Goal: Transaction & Acquisition: Obtain resource

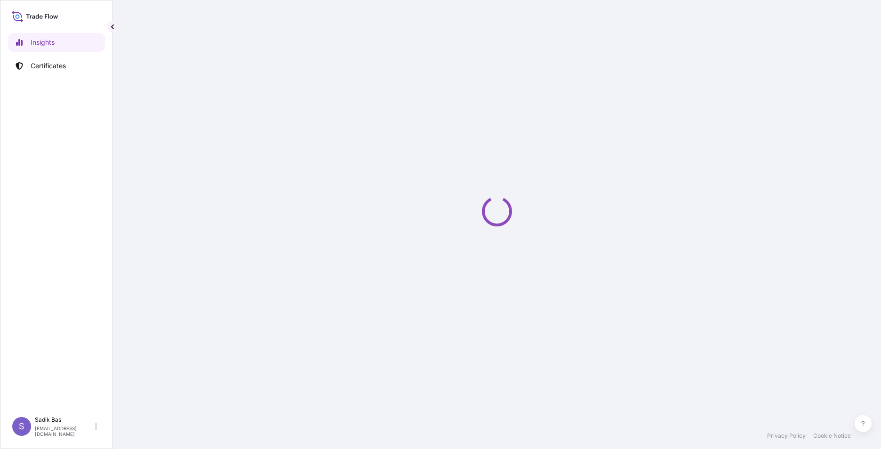
select select "2025"
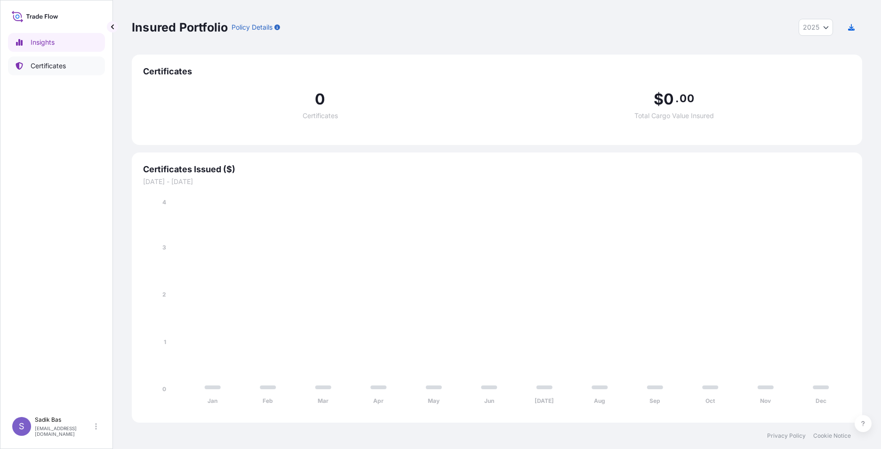
click at [53, 64] on p "Certificates" at bounding box center [48, 65] width 35 height 9
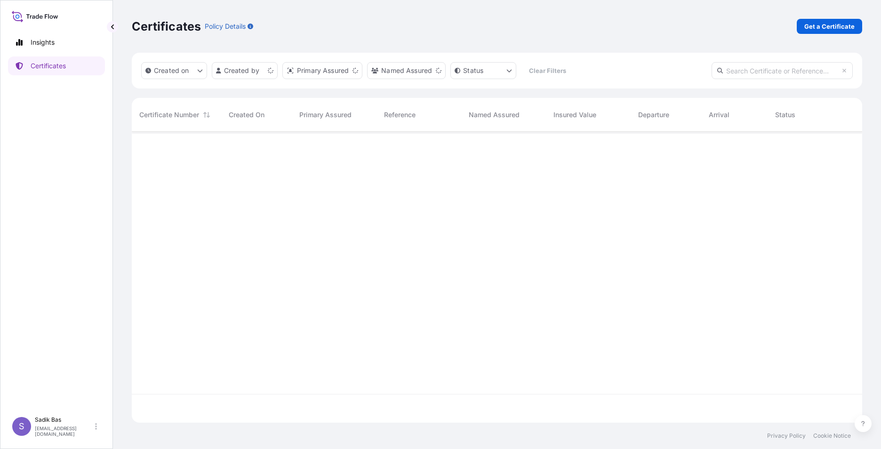
scroll to position [289, 723]
click at [826, 27] on p "Get a Certificate" at bounding box center [829, 26] width 50 height 9
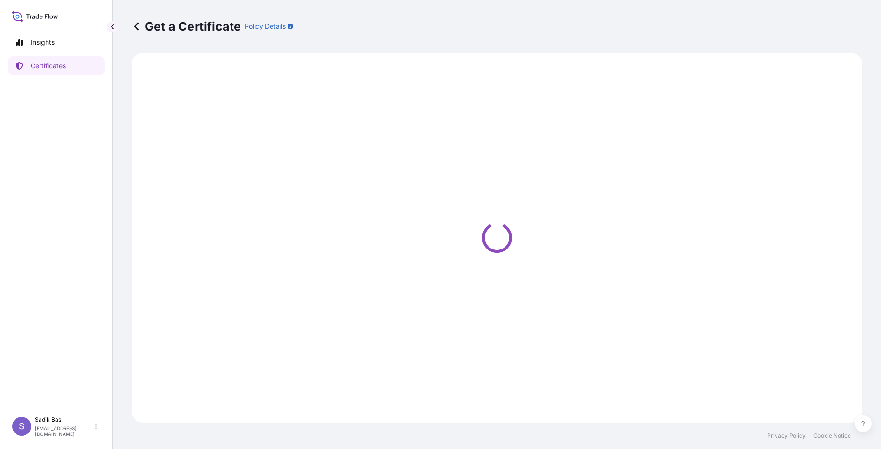
select select "Sea"
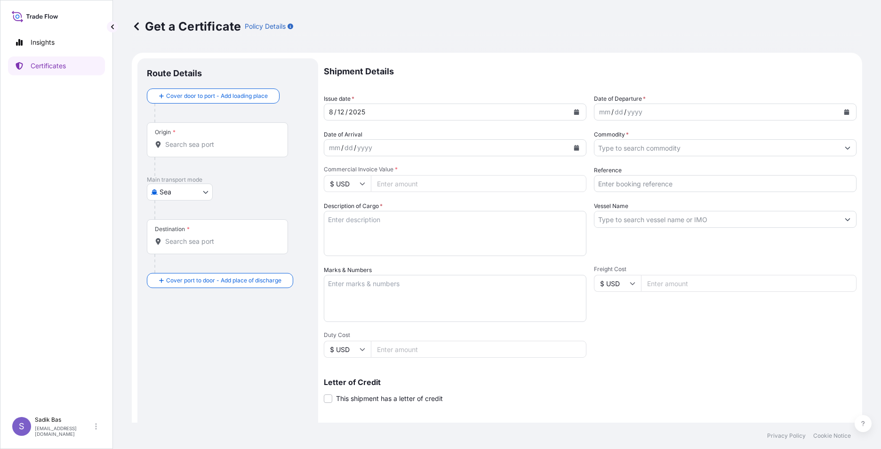
click at [207, 136] on div "Origin *" at bounding box center [217, 139] width 141 height 35
click at [207, 140] on input "Origin *" at bounding box center [220, 144] width 111 height 9
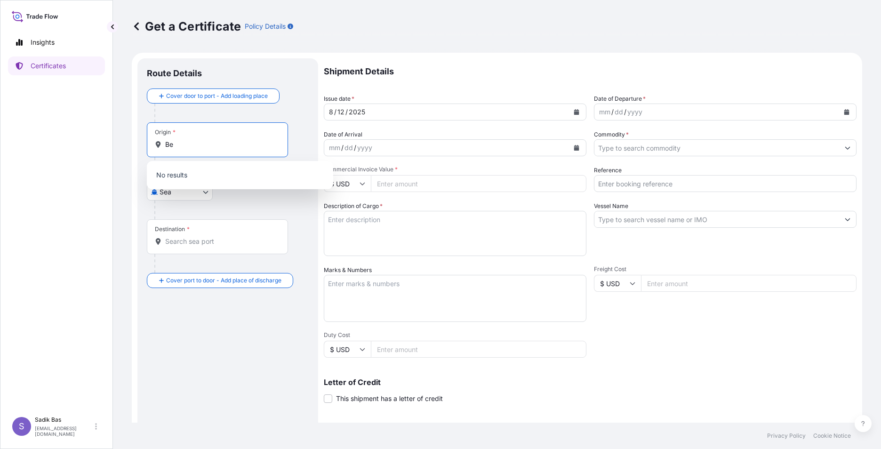
type input "B"
click at [203, 194] on body "10 options available. 0 options available. Insights Certificates S Sadik Bas [E…" at bounding box center [440, 224] width 881 height 449
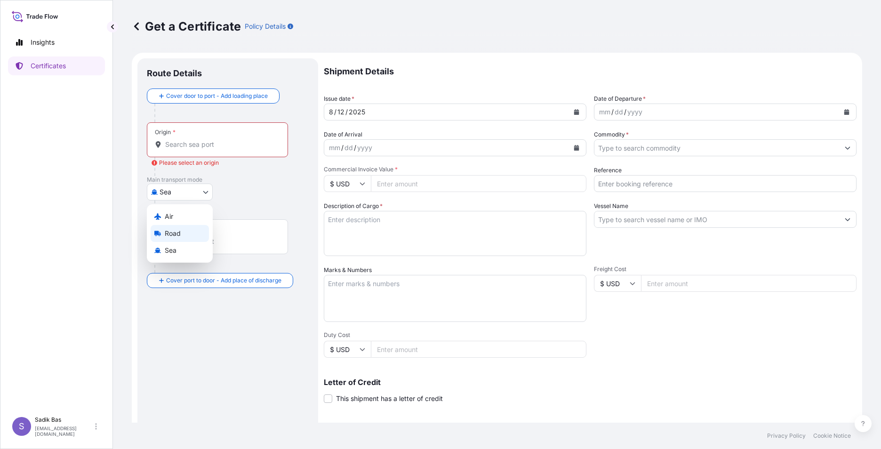
click at [160, 238] on div "Road" at bounding box center [180, 233] width 58 height 17
select select "Road"
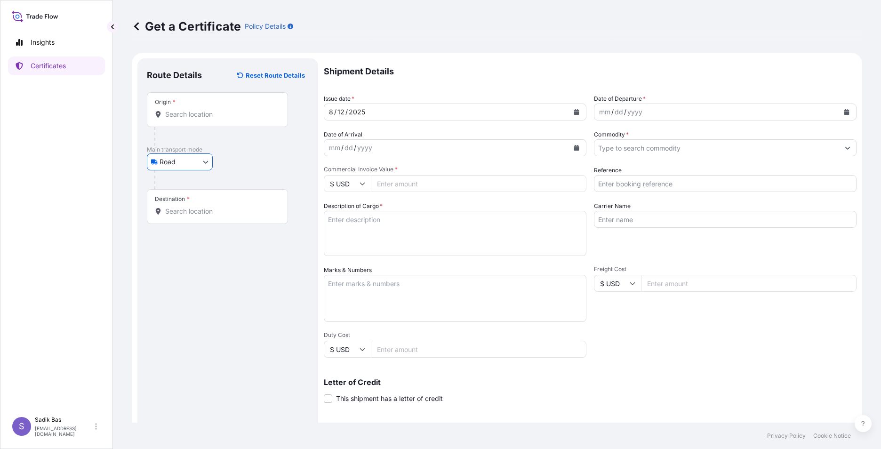
click at [199, 107] on div "Origin *" at bounding box center [217, 109] width 141 height 35
click at [199, 110] on input "Origin *" at bounding box center [220, 114] width 111 height 9
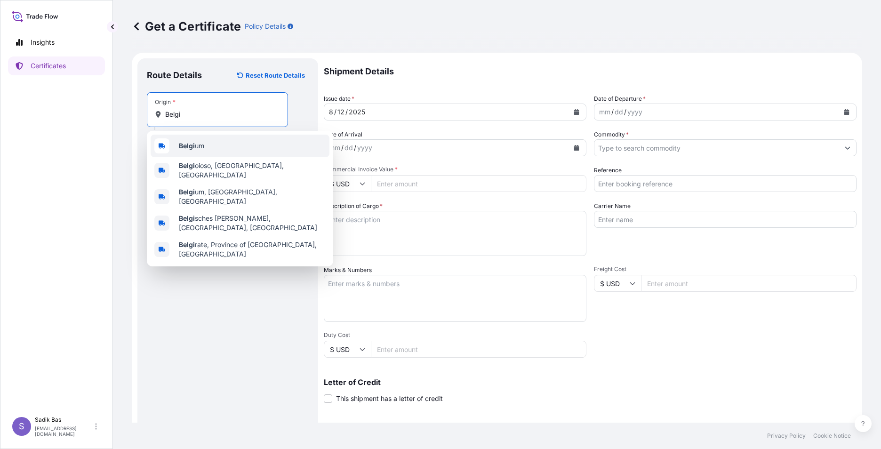
click at [210, 149] on div "Belgi um" at bounding box center [240, 146] width 179 height 23
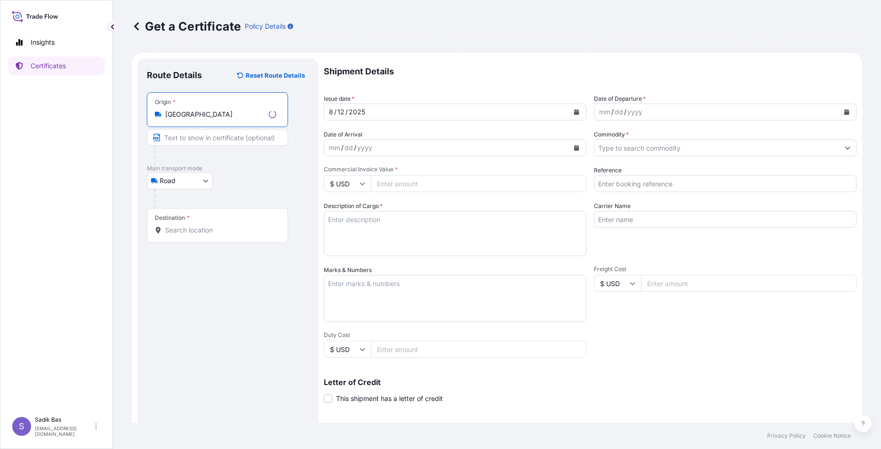
type input "[GEOGRAPHIC_DATA]"
click at [205, 224] on div "Destination *" at bounding box center [217, 225] width 141 height 35
click at [205, 225] on input "Destination *" at bounding box center [220, 229] width 111 height 9
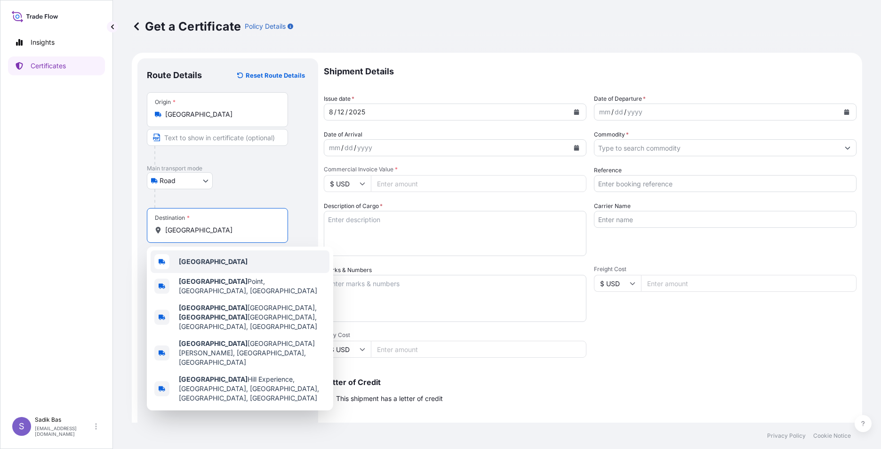
click at [186, 263] on b "[GEOGRAPHIC_DATA]" at bounding box center [213, 261] width 69 height 8
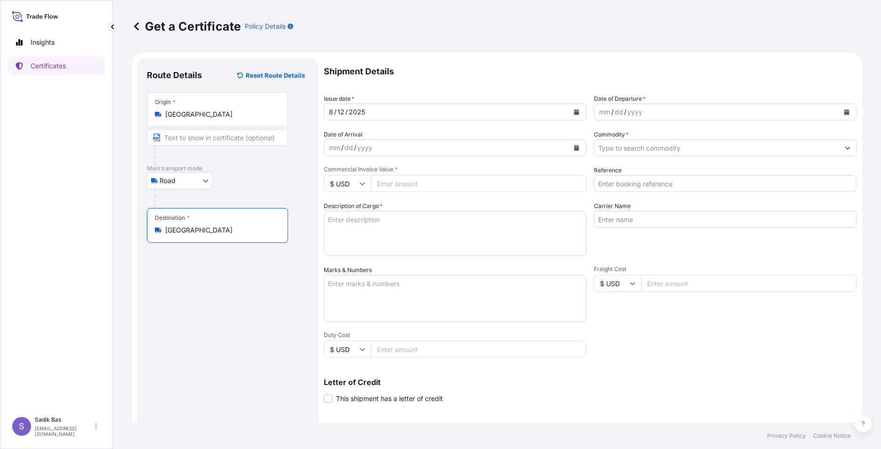
type input "[GEOGRAPHIC_DATA]"
click at [697, 110] on div "mm / dd / yyyy" at bounding box center [716, 112] width 245 height 17
click at [844, 113] on icon "Calendar" at bounding box center [846, 112] width 5 height 6
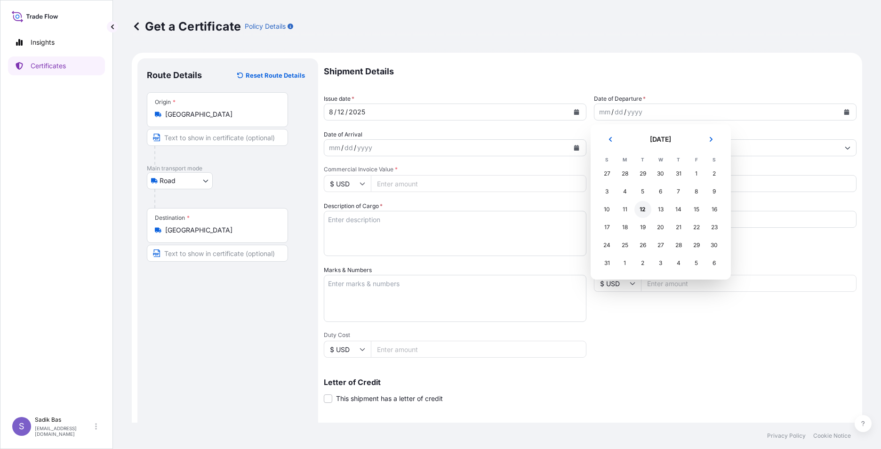
click at [644, 211] on div "12" at bounding box center [642, 209] width 17 height 17
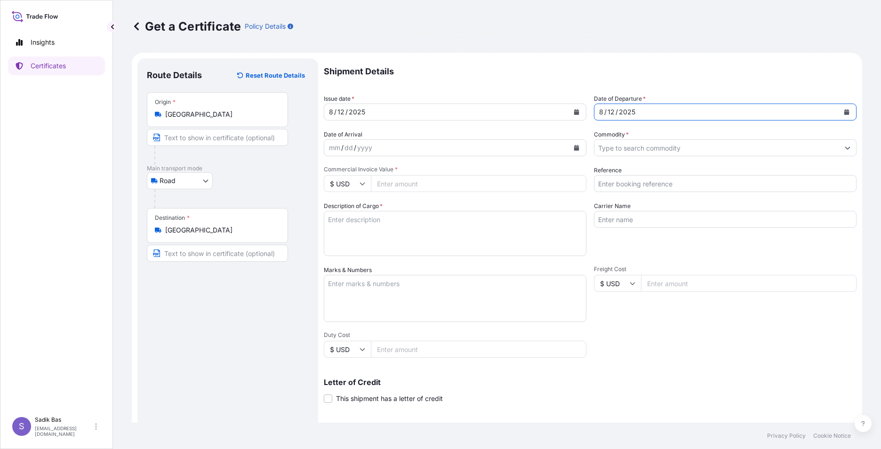
click at [415, 151] on div "mm / dd / yyyy" at bounding box center [446, 147] width 245 height 17
click at [574, 148] on icon "Calendar" at bounding box center [577, 148] width 6 height 6
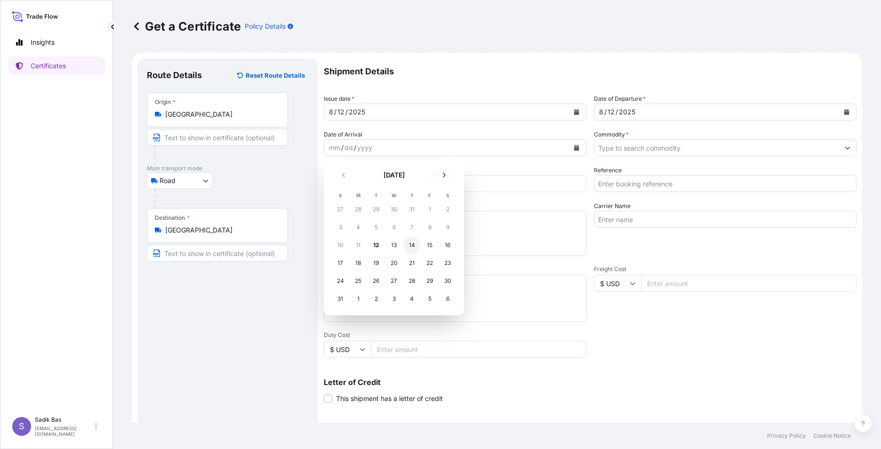
click at [409, 250] on div "14" at bounding box center [411, 245] width 17 height 17
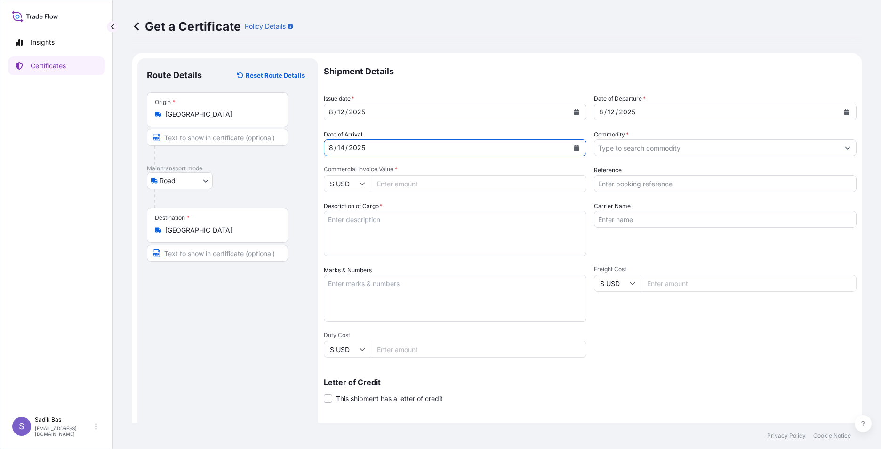
click at [445, 189] on input "Commercial Invoice Value *" at bounding box center [478, 183] width 215 height 17
click at [362, 182] on icon at bounding box center [362, 184] width 6 height 6
click at [352, 214] on div "€ EUR" at bounding box center [347, 209] width 40 height 18
type input "€ EUR"
click at [439, 173] on div "Commercial Invoice Value * € EUR" at bounding box center [455, 179] width 263 height 26
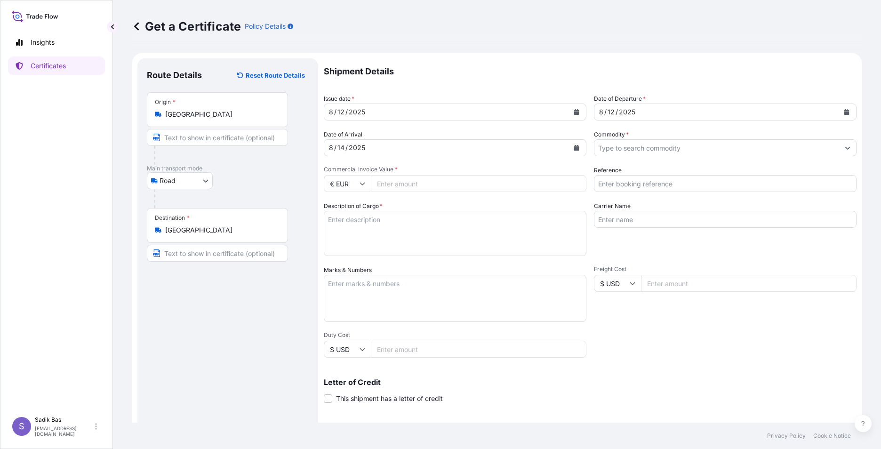
click at [441, 180] on input "Commercial Invoice Value *" at bounding box center [478, 183] width 215 height 17
paste input "3.38"
click at [402, 185] on input "3.38" at bounding box center [478, 183] width 215 height 17
type input "3"
type input "3383.33"
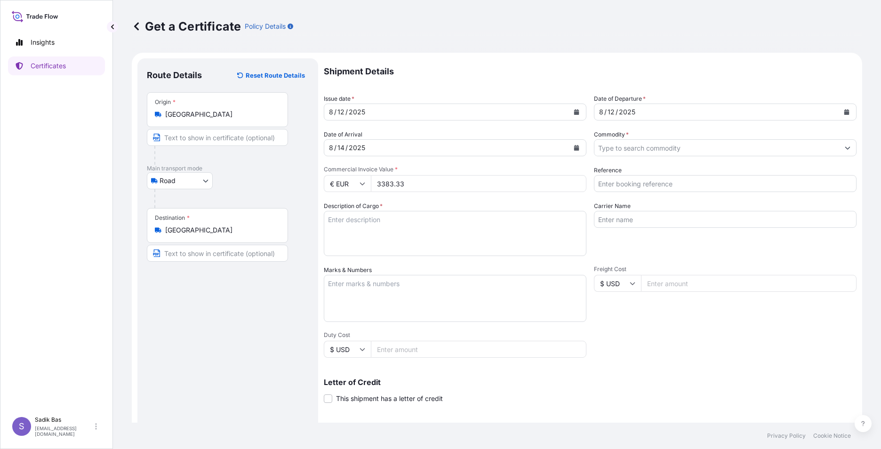
click at [394, 227] on textarea "Description of Cargo *" at bounding box center [455, 233] width 263 height 45
paste textarea "1282.984"
type textarea "1 palet / 50 Bags / Net: 1248 Kg / Gross: 1282.9"
click at [660, 215] on input "Carrier Name" at bounding box center [725, 219] width 263 height 17
drag, startPoint x: 668, startPoint y: 147, endPoint x: 676, endPoint y: 146, distance: 8.5
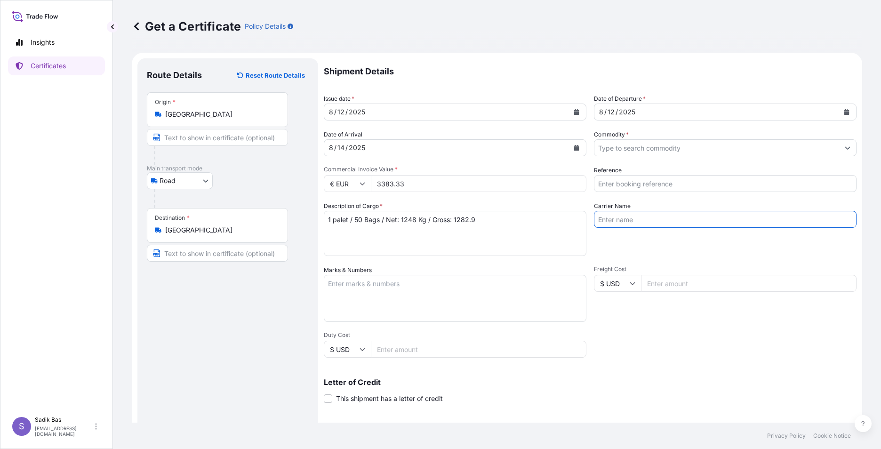
click at [668, 147] on input "Commodity *" at bounding box center [716, 147] width 245 height 17
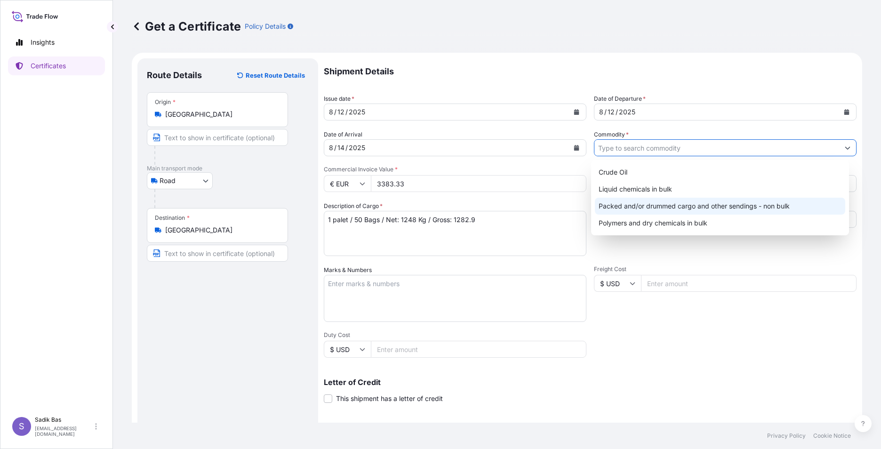
click at [662, 205] on div "Packed and/or drummed cargo and other sendings - non bulk" at bounding box center [720, 206] width 251 height 17
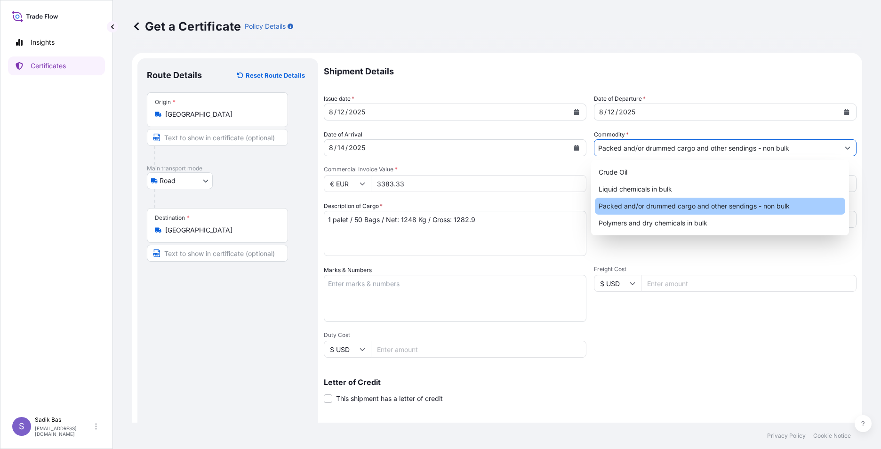
type input "Packed and/or drummed cargo and other sendings - non bulk"
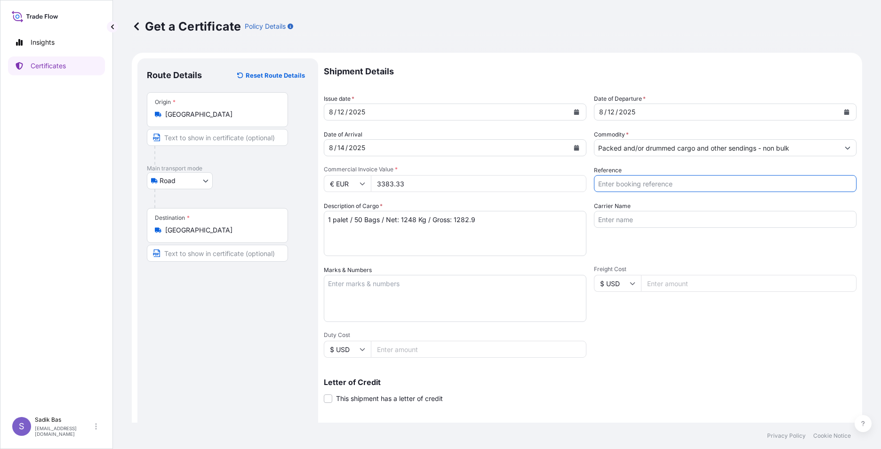
click at [622, 183] on input "Reference" at bounding box center [725, 183] width 263 height 17
click at [595, 221] on input "Carrier Name" at bounding box center [725, 219] width 263 height 17
type input "AAJA487"
click at [681, 186] on input "Reference" at bounding box center [725, 183] width 263 height 17
type input "4900879974"
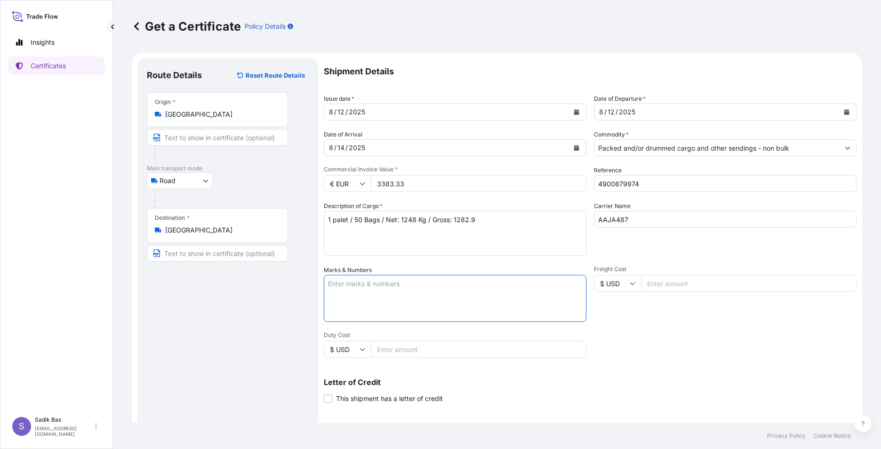
click at [455, 287] on textarea "Marks & Numbers" at bounding box center [455, 298] width 263 height 47
click at [698, 283] on input "Freight Cost" at bounding box center [748, 283] width 215 height 17
click at [344, 287] on textarea "Marks & Numbers" at bounding box center [455, 298] width 263 height 47
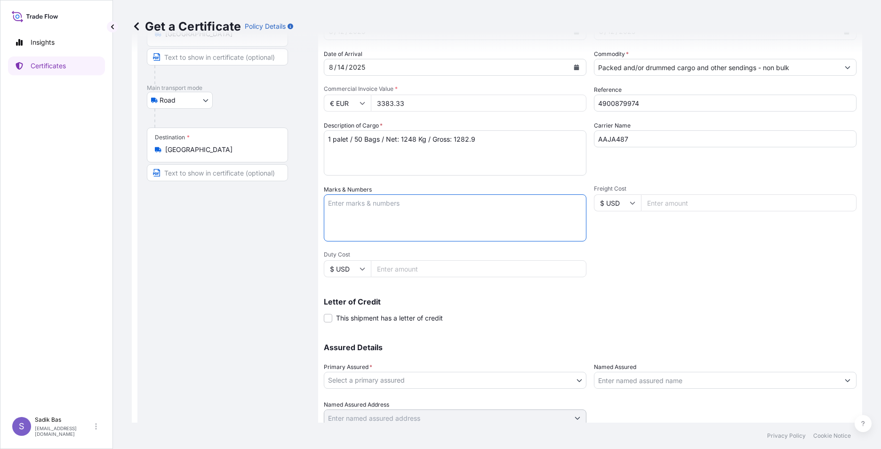
scroll to position [116, 0]
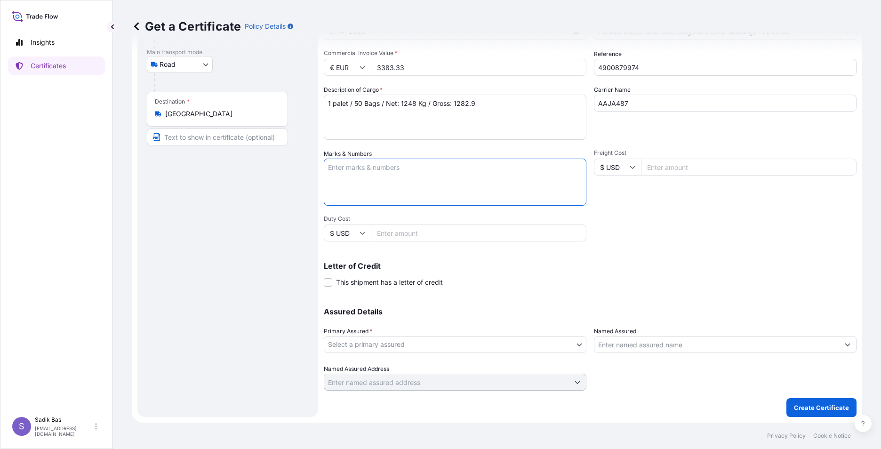
click at [503, 106] on textarea "1 palet / 50 Bags / Net: 1248 Kg / Gross: 1282.9" at bounding box center [455, 117] width 263 height 45
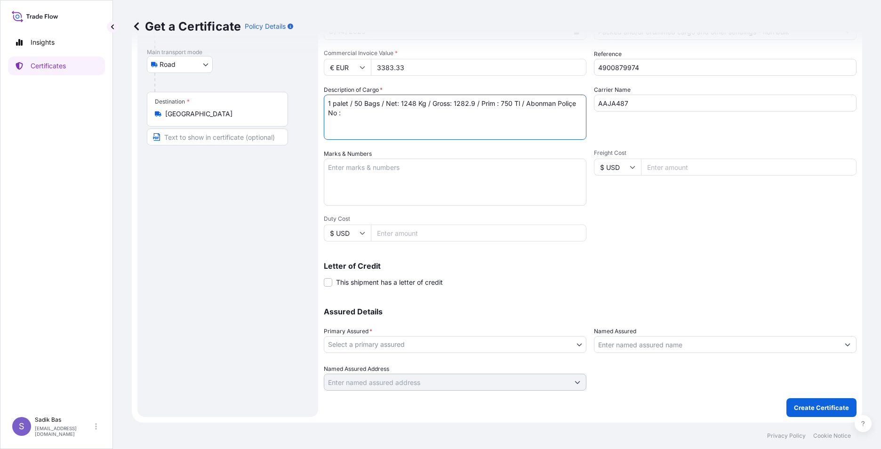
paste textarea "572025127"
type textarea "1 palet / 50 Bags / Net: 1248 Kg / Gross: 1282.9 / Prim : 750 Tl / Abonman Poli…"
click at [367, 168] on textarea "Marks & Numbers" at bounding box center [455, 182] width 263 height 47
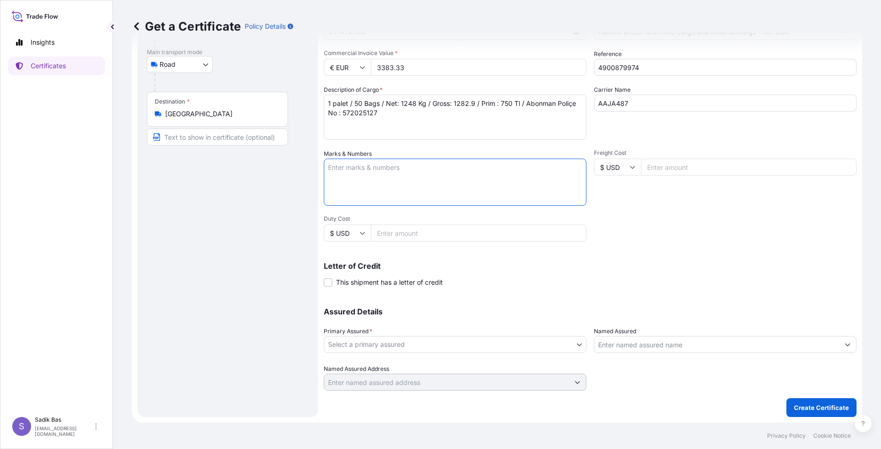
click at [493, 340] on body "Insights Certificates S Sadik Bas [EMAIL_ADDRESS][DOMAIN_NAME] Get a Certificat…" at bounding box center [440, 224] width 881 height 449
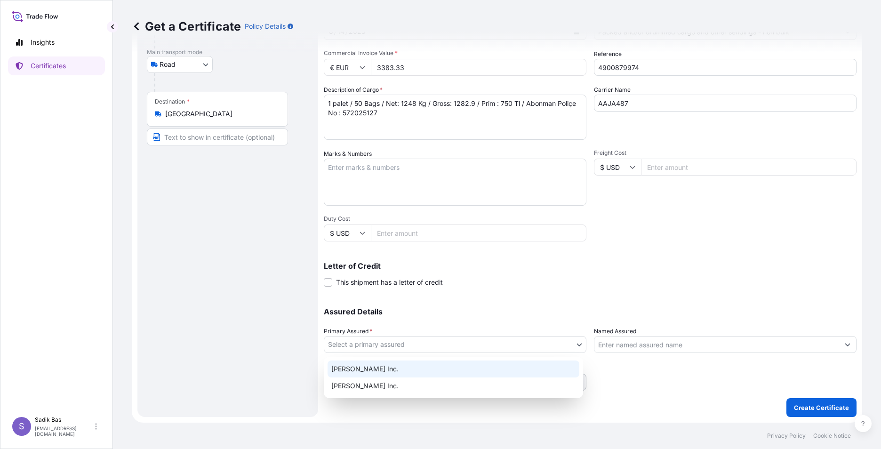
click at [413, 375] on div "[PERSON_NAME] Inc." at bounding box center [453, 368] width 252 height 17
select select "32057"
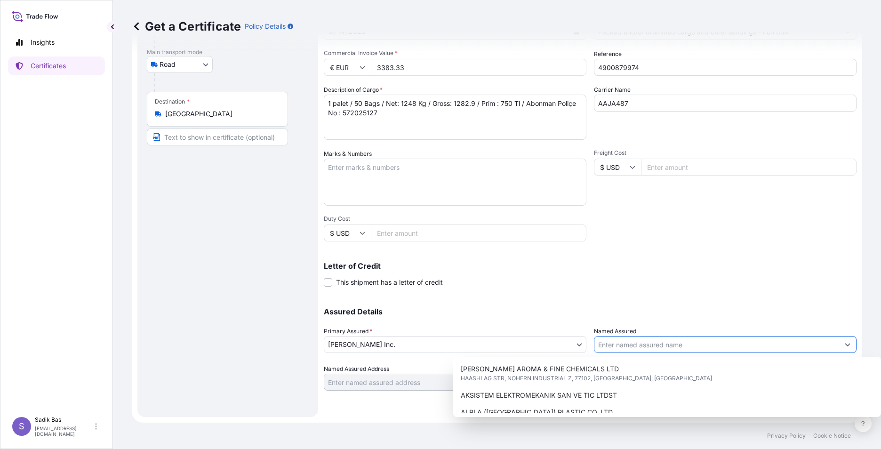
click at [649, 345] on input "Named Assured" at bounding box center [716, 344] width 245 height 17
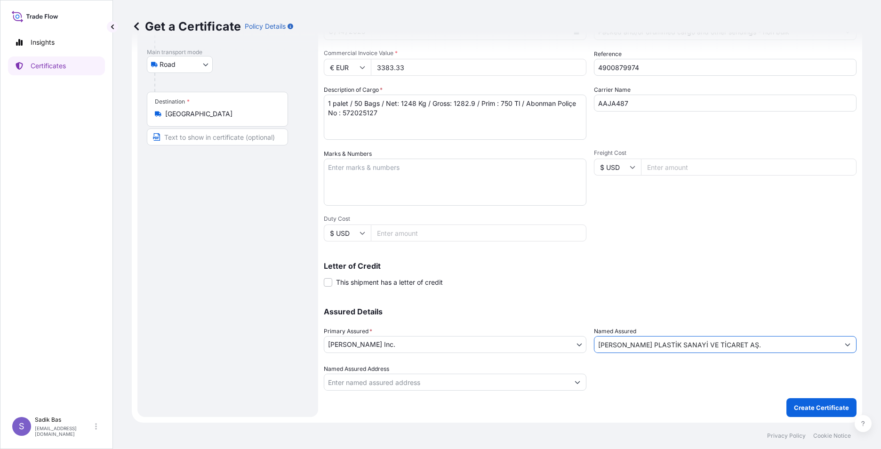
type input "[PERSON_NAME] PLASTİK SANAYİ VE TİCARET AŞ."
click at [402, 382] on input "Named Assured Address" at bounding box center [446, 382] width 245 height 17
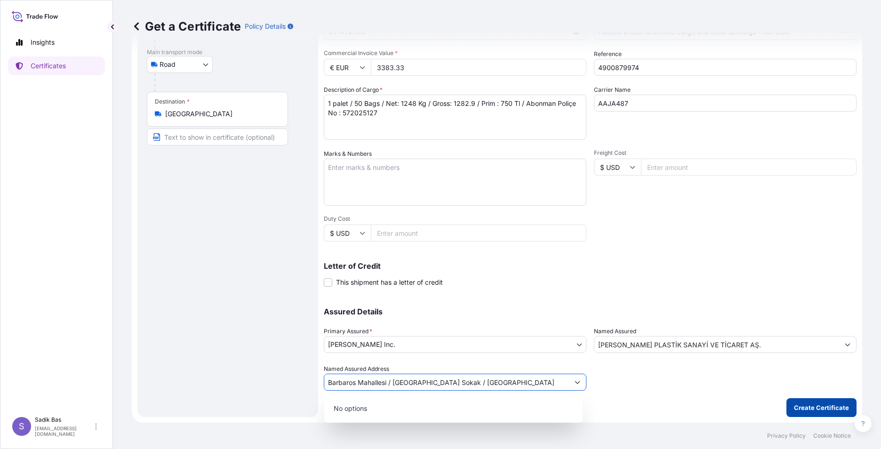
type input "Barbaros Mahallesi / [GEOGRAPHIC_DATA] Sokak / [GEOGRAPHIC_DATA]"
click at [811, 407] on p "Create Certificate" at bounding box center [821, 407] width 55 height 9
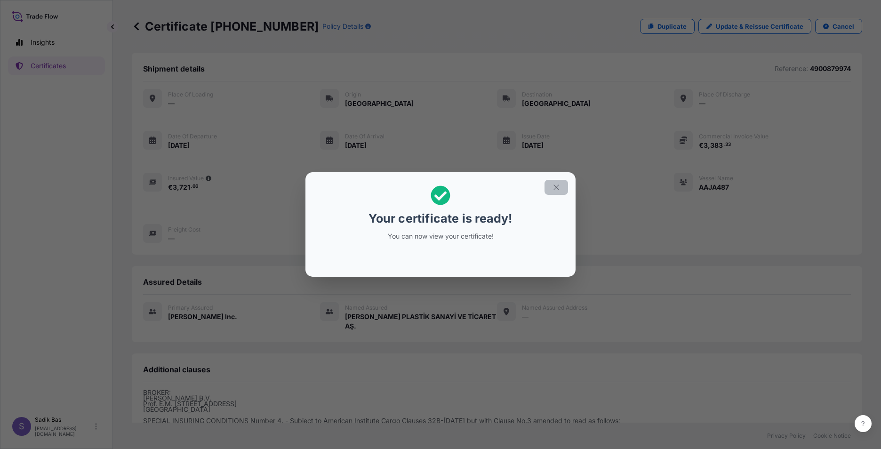
click at [558, 186] on icon "button" at bounding box center [556, 187] width 8 height 8
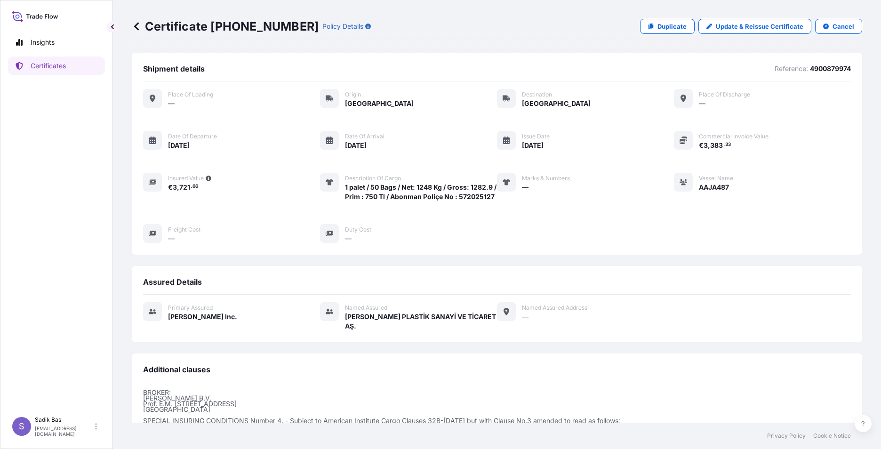
scroll to position [127, 0]
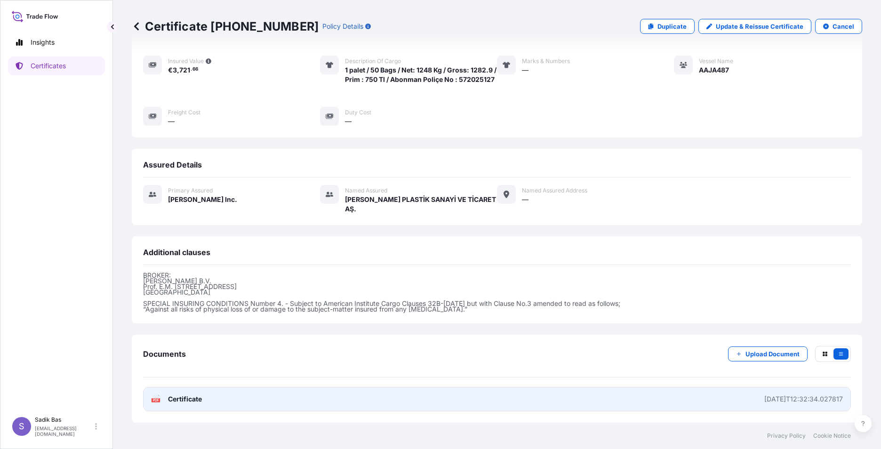
click at [179, 398] on span "Certificate" at bounding box center [185, 398] width 34 height 9
